Goal: Check status: Check status

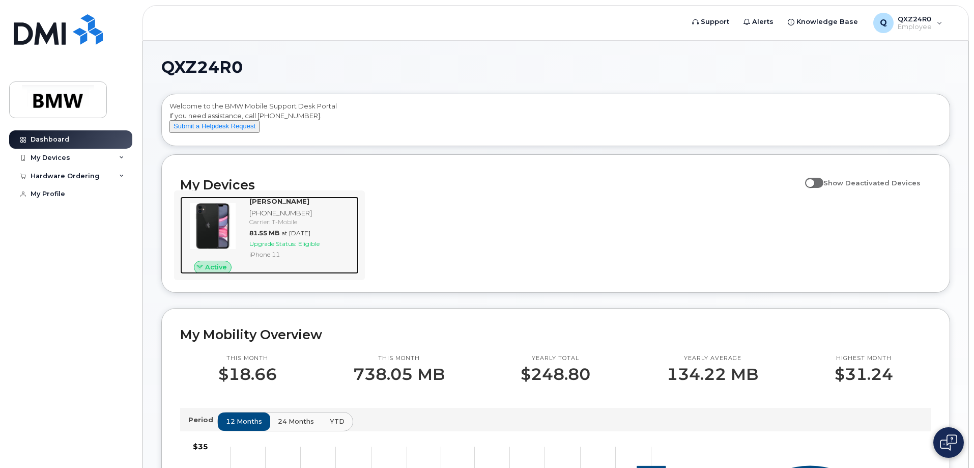
click at [300, 218] on div "[PHONE_NUMBER]" at bounding box center [301, 213] width 105 height 10
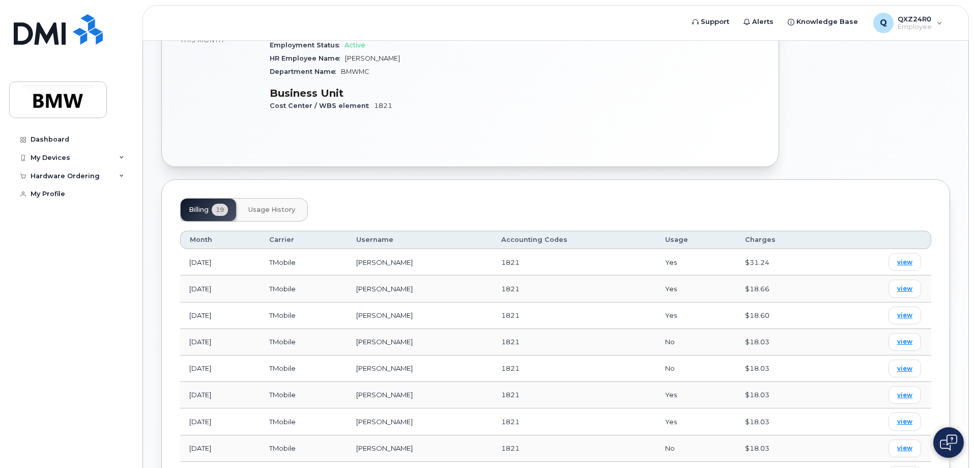
scroll to position [235, 0]
click at [905, 258] on span "view" at bounding box center [904, 262] width 15 height 9
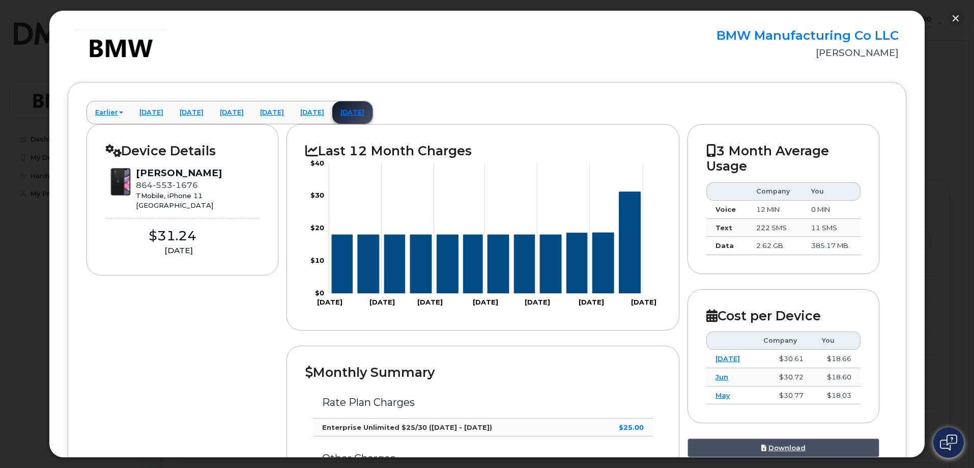
scroll to position [0, 0]
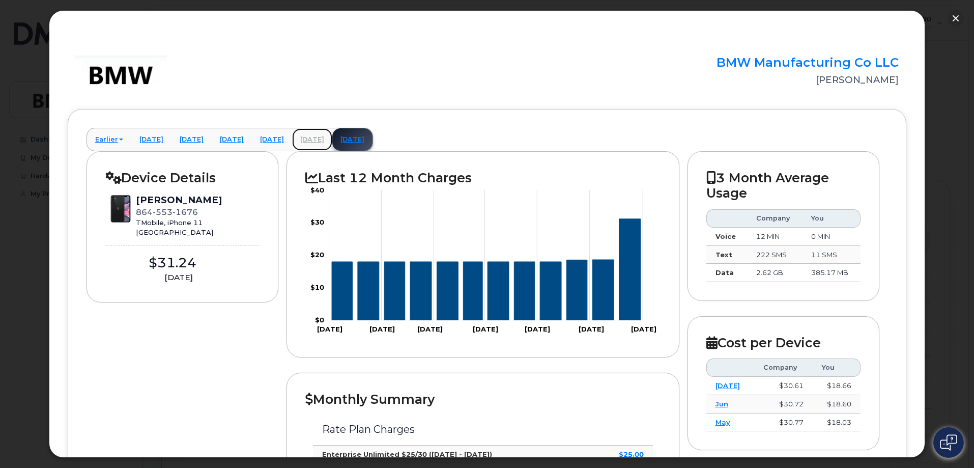
click at [332, 140] on link "[DATE]" at bounding box center [312, 139] width 40 height 22
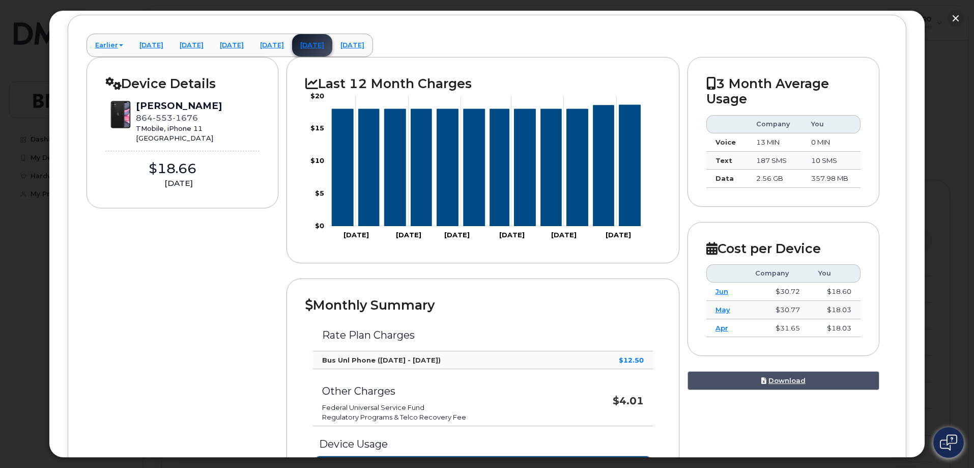
scroll to position [43, 0]
